Goal: Navigation & Orientation: Go to known website

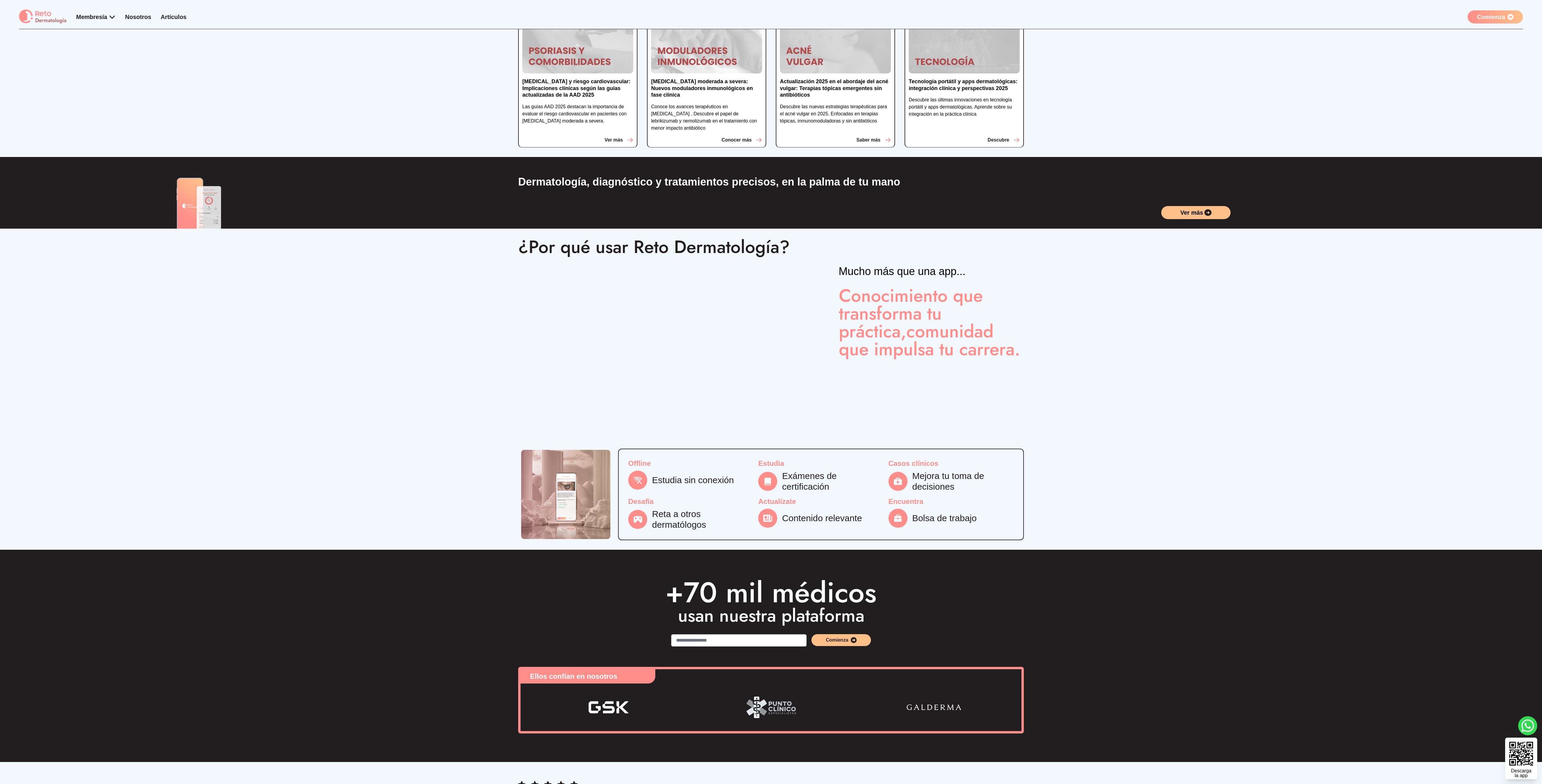
scroll to position [78, 0]
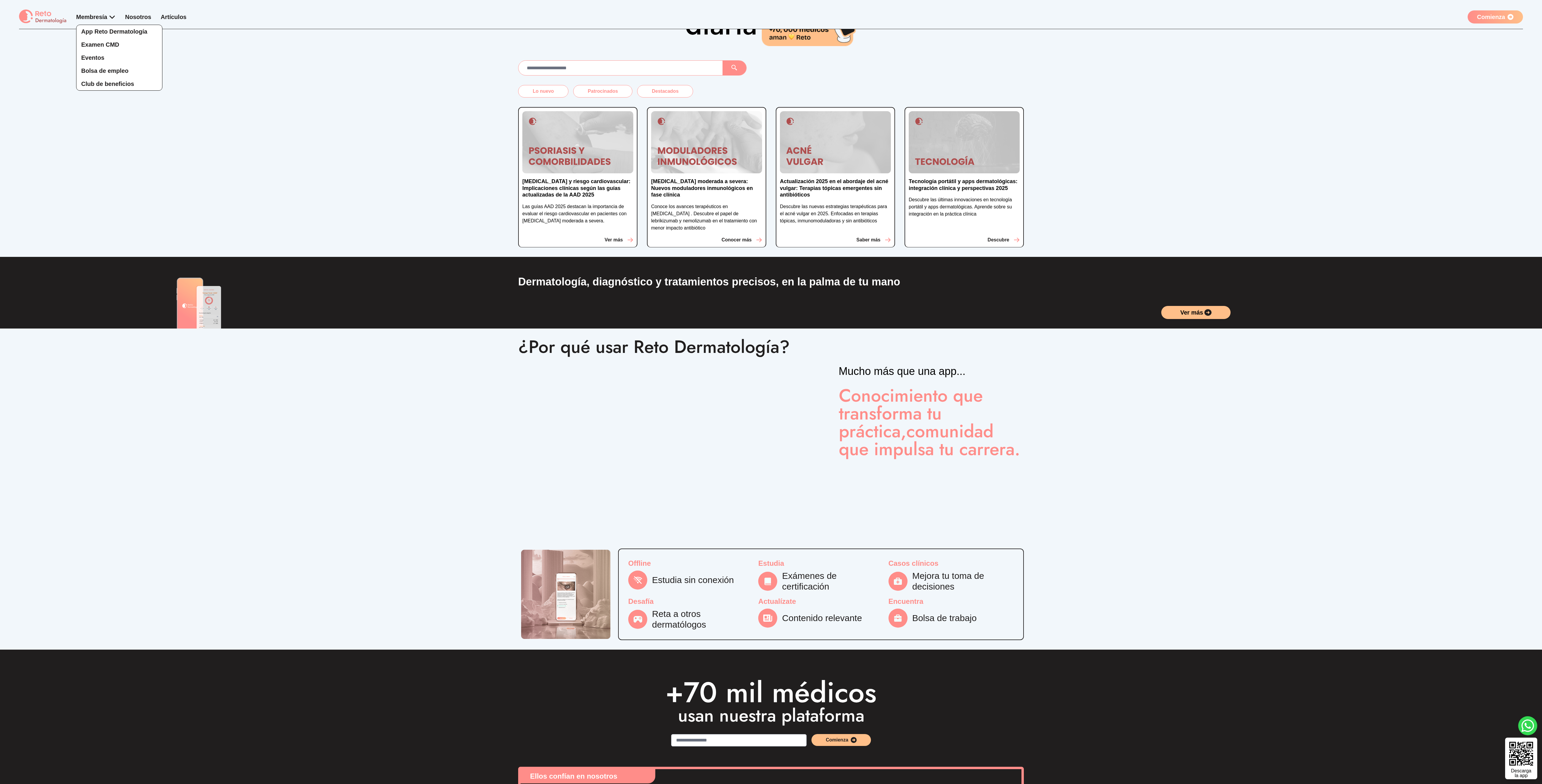
click at [101, 18] on div "App Reto Dermatología Examen CMD Eventos Bolsa de empleo Club de beneficios" at bounding box center [96, 52] width 40 height 78
click at [100, 28] on span "App Reto Dermatología" at bounding box center [114, 32] width 66 height 7
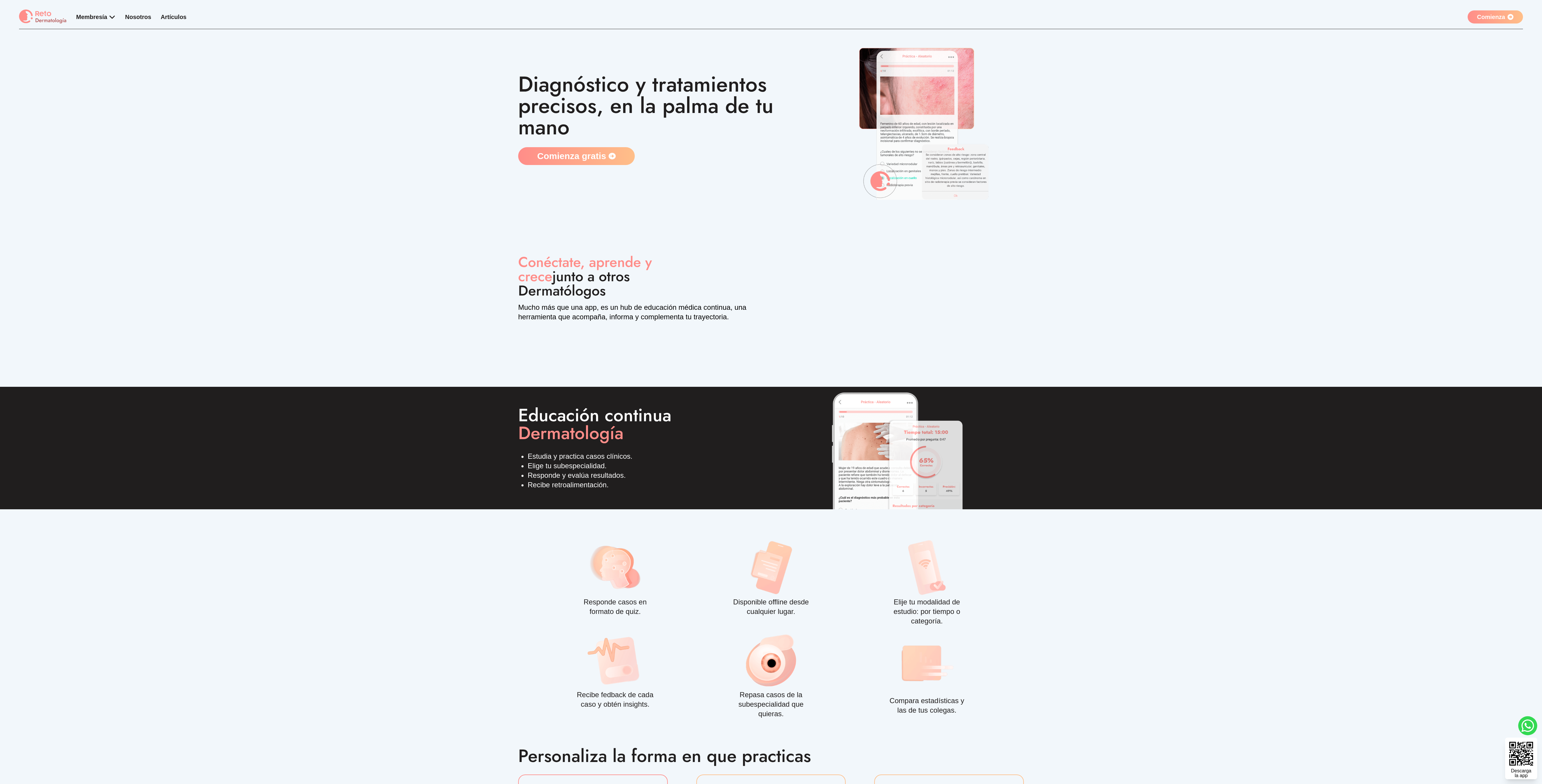
click at [55, 13] on img at bounding box center [42, 16] width 47 height 15
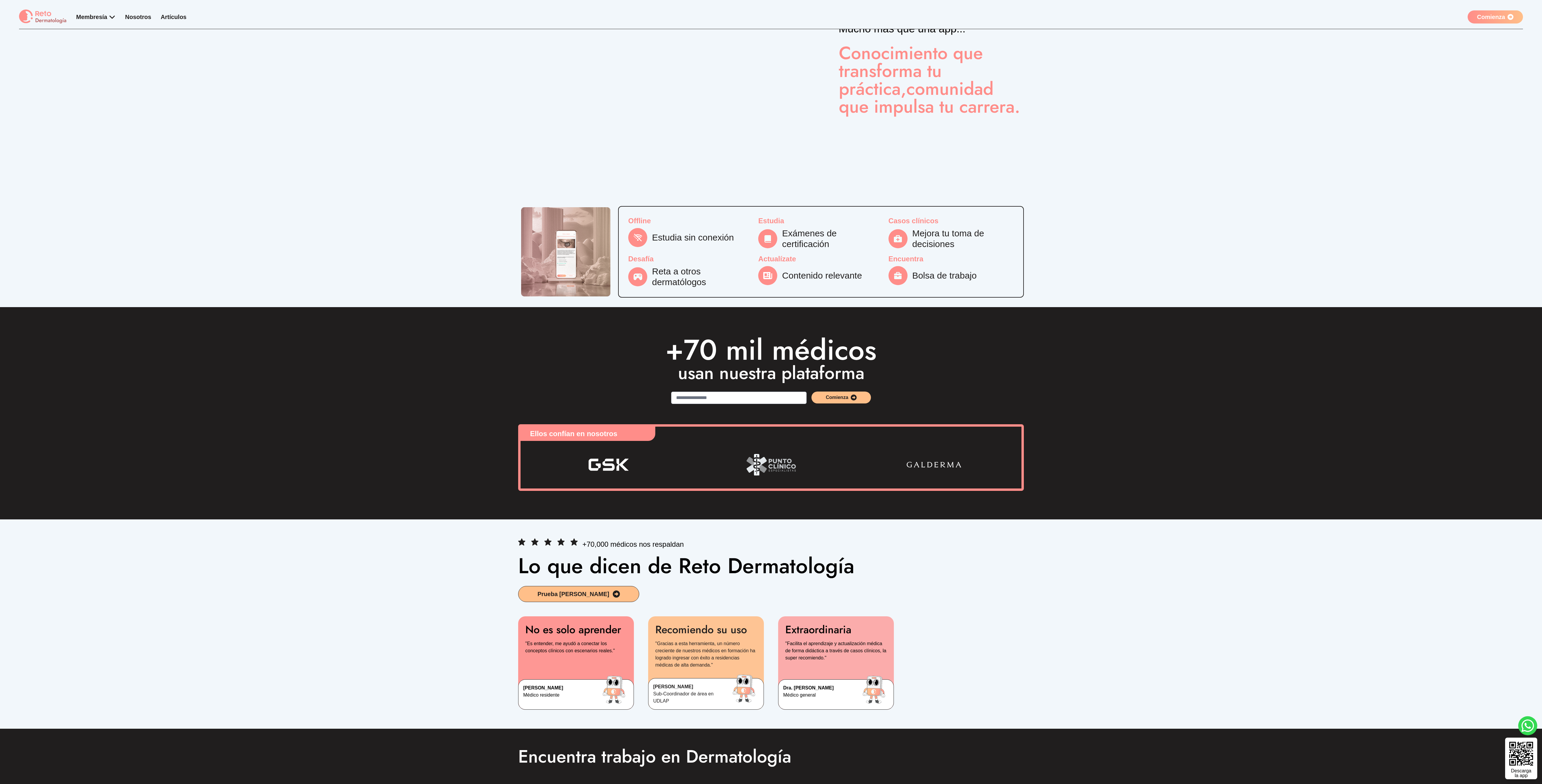
scroll to position [461, 0]
